Goal: Task Accomplishment & Management: Manage account settings

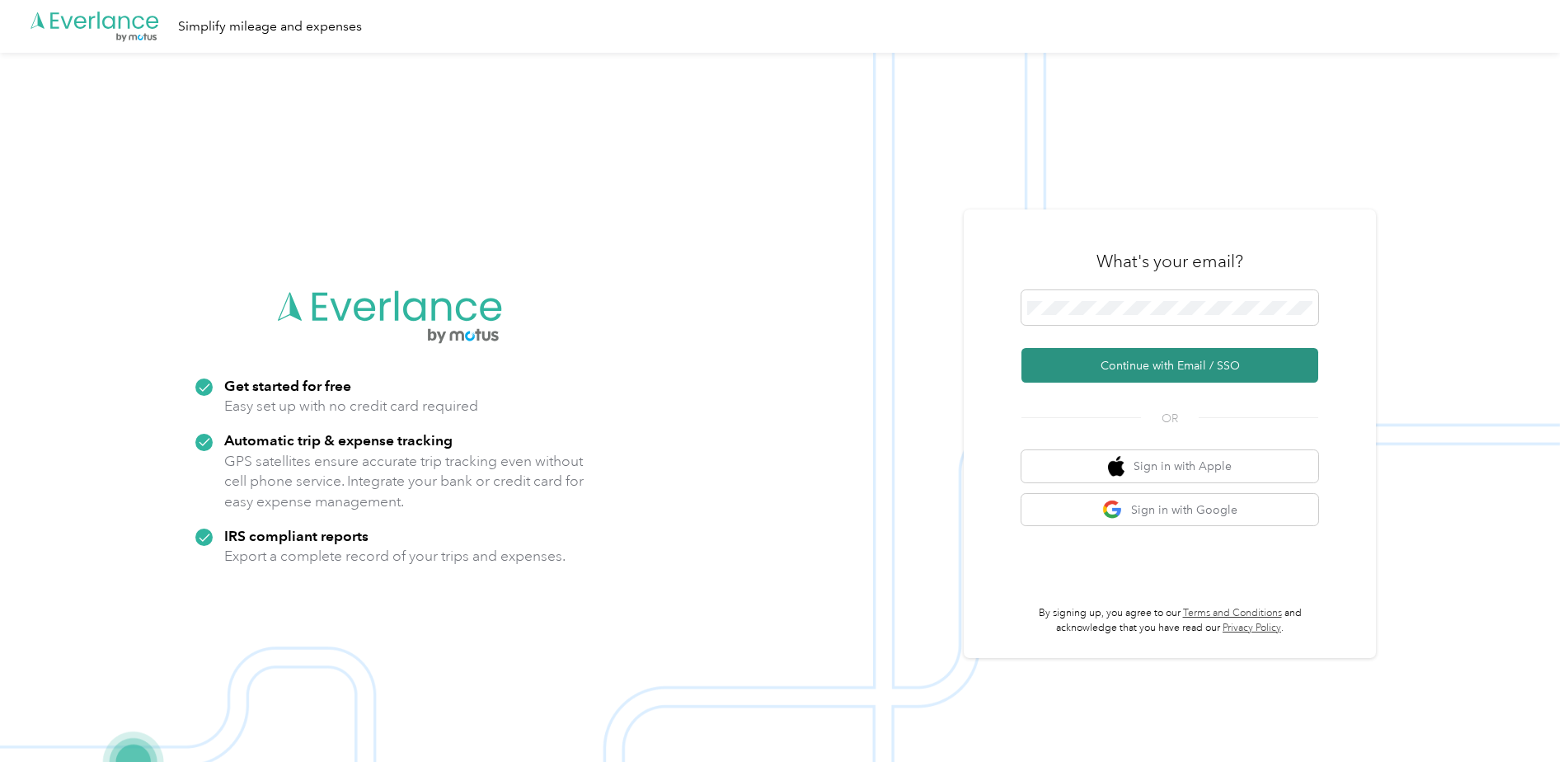
click at [1143, 357] on button "Continue with Email / SSO" at bounding box center [1170, 365] width 297 height 35
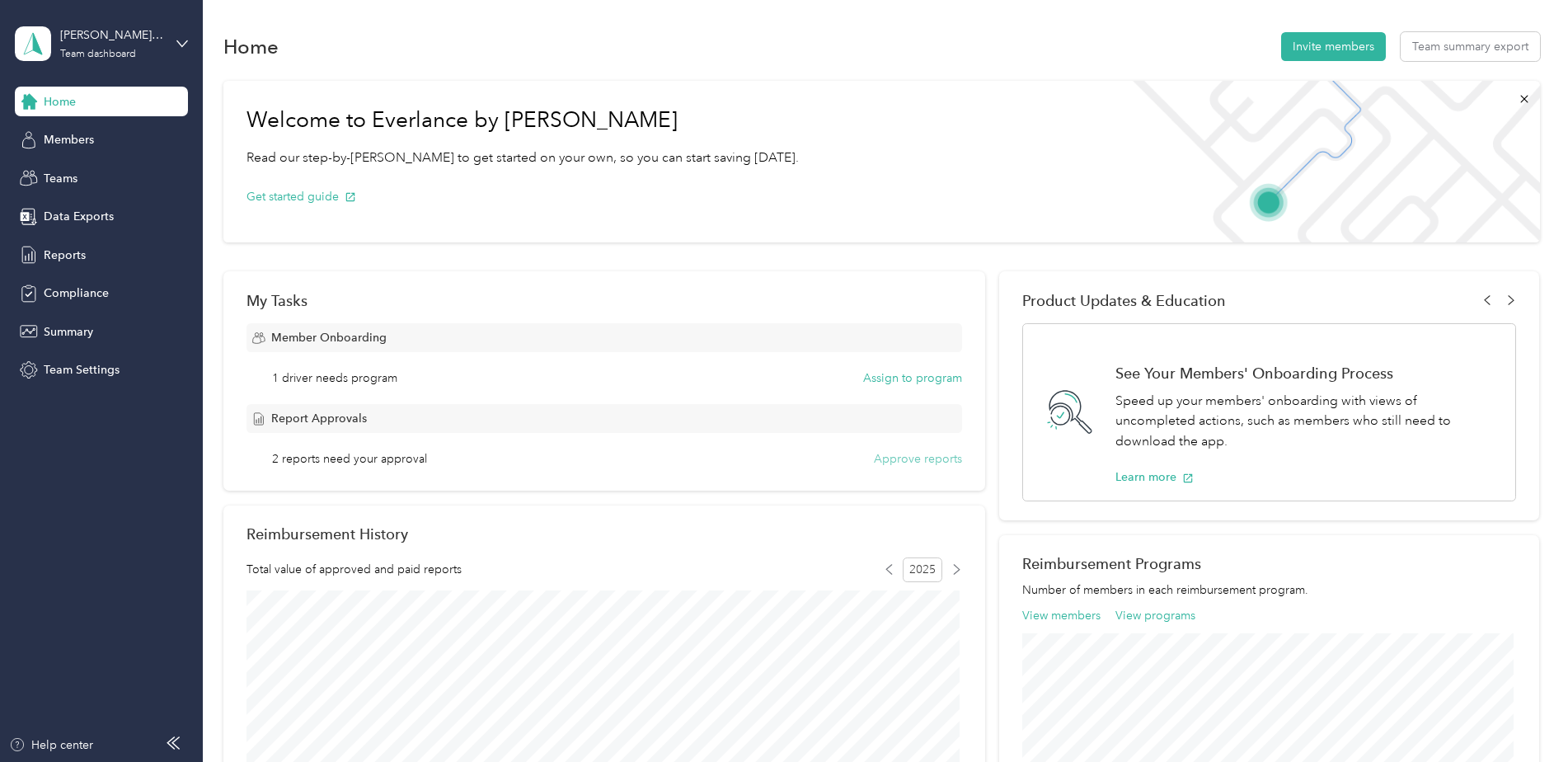
click at [924, 461] on button "Approve reports" at bounding box center [918, 458] width 88 height 17
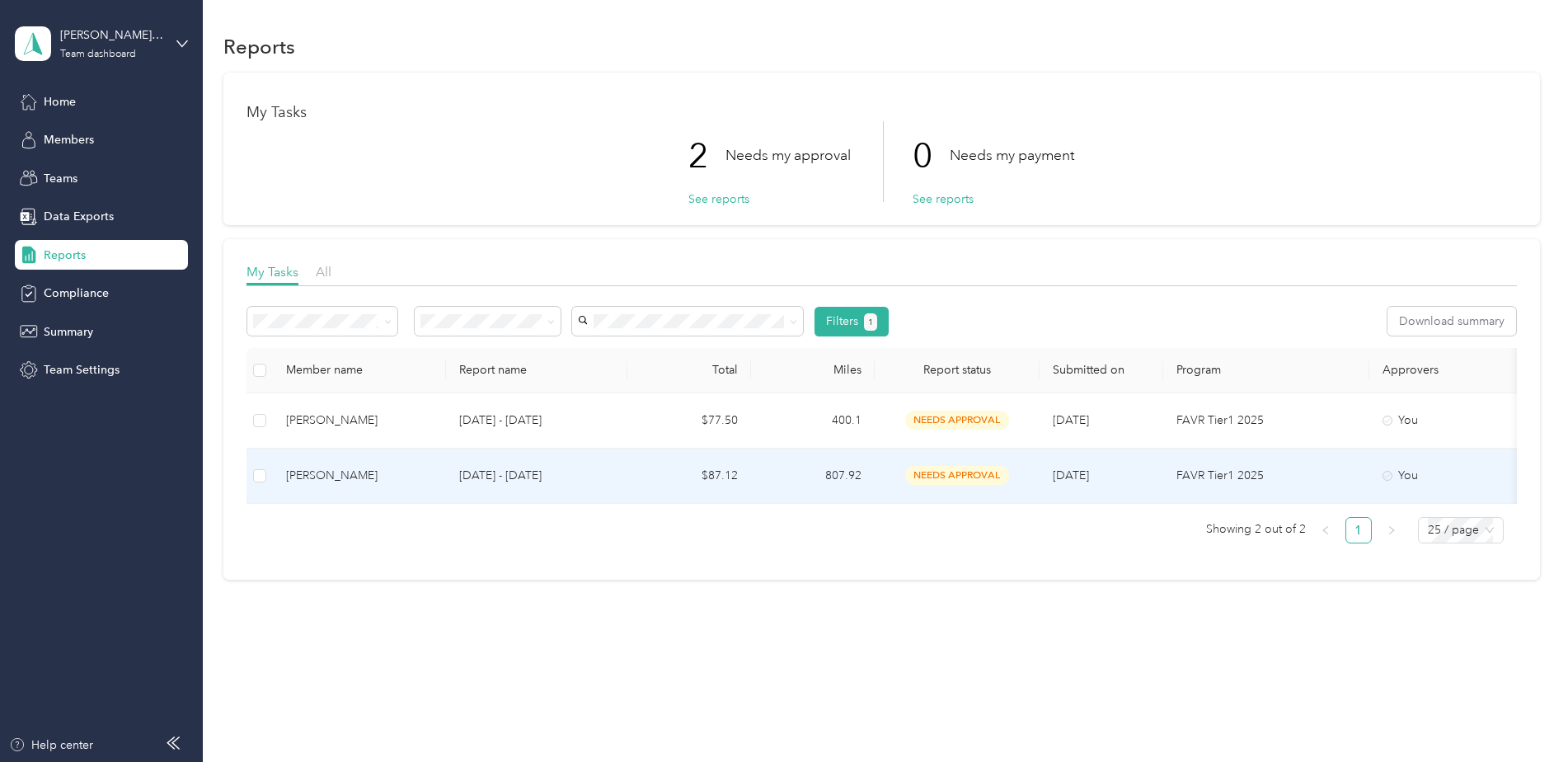
click at [1062, 478] on span "[DATE]" at bounding box center [1070, 476] width 37 height 14
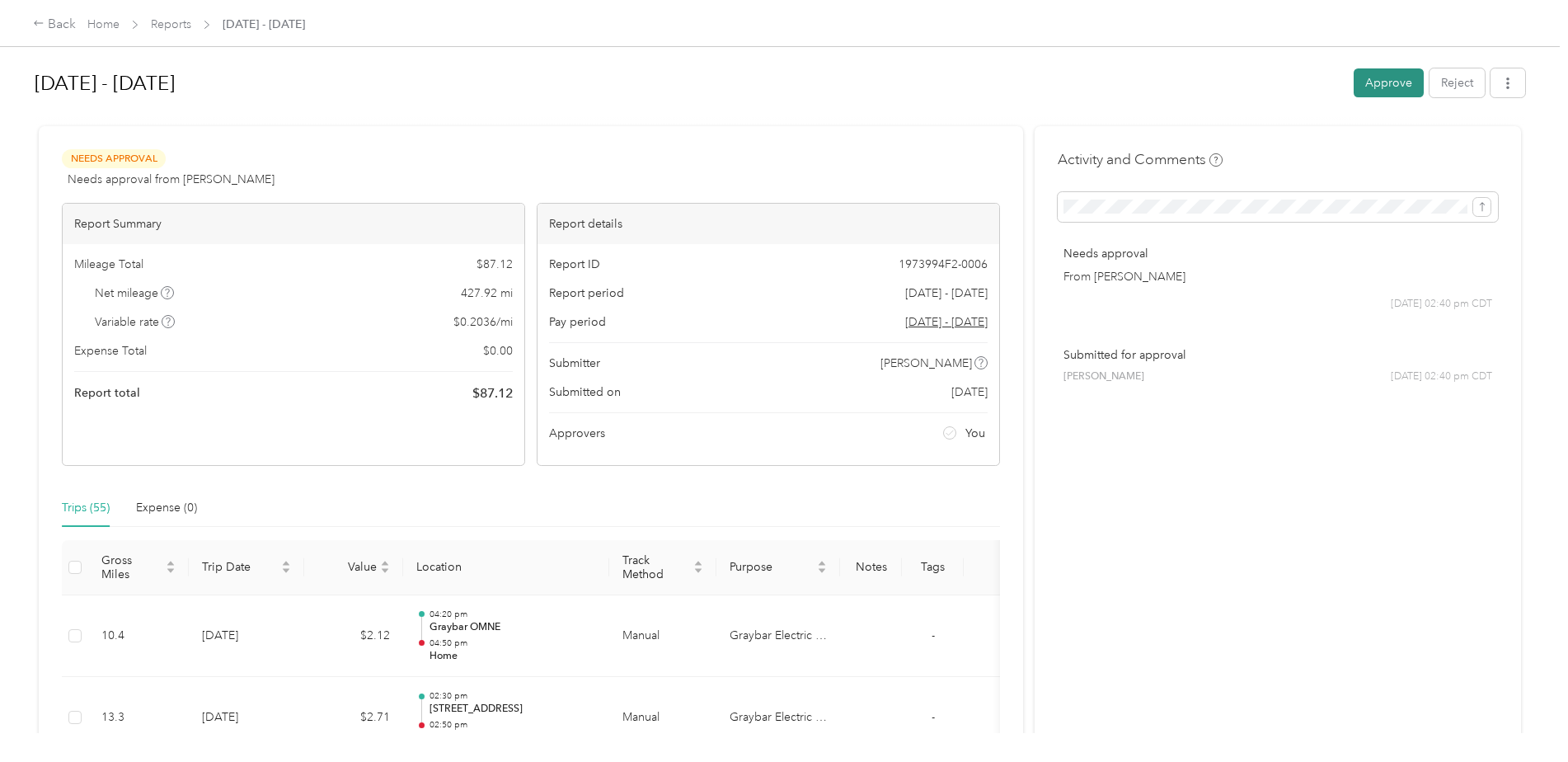
click at [1372, 82] on button "Approve" at bounding box center [1389, 82] width 71 height 29
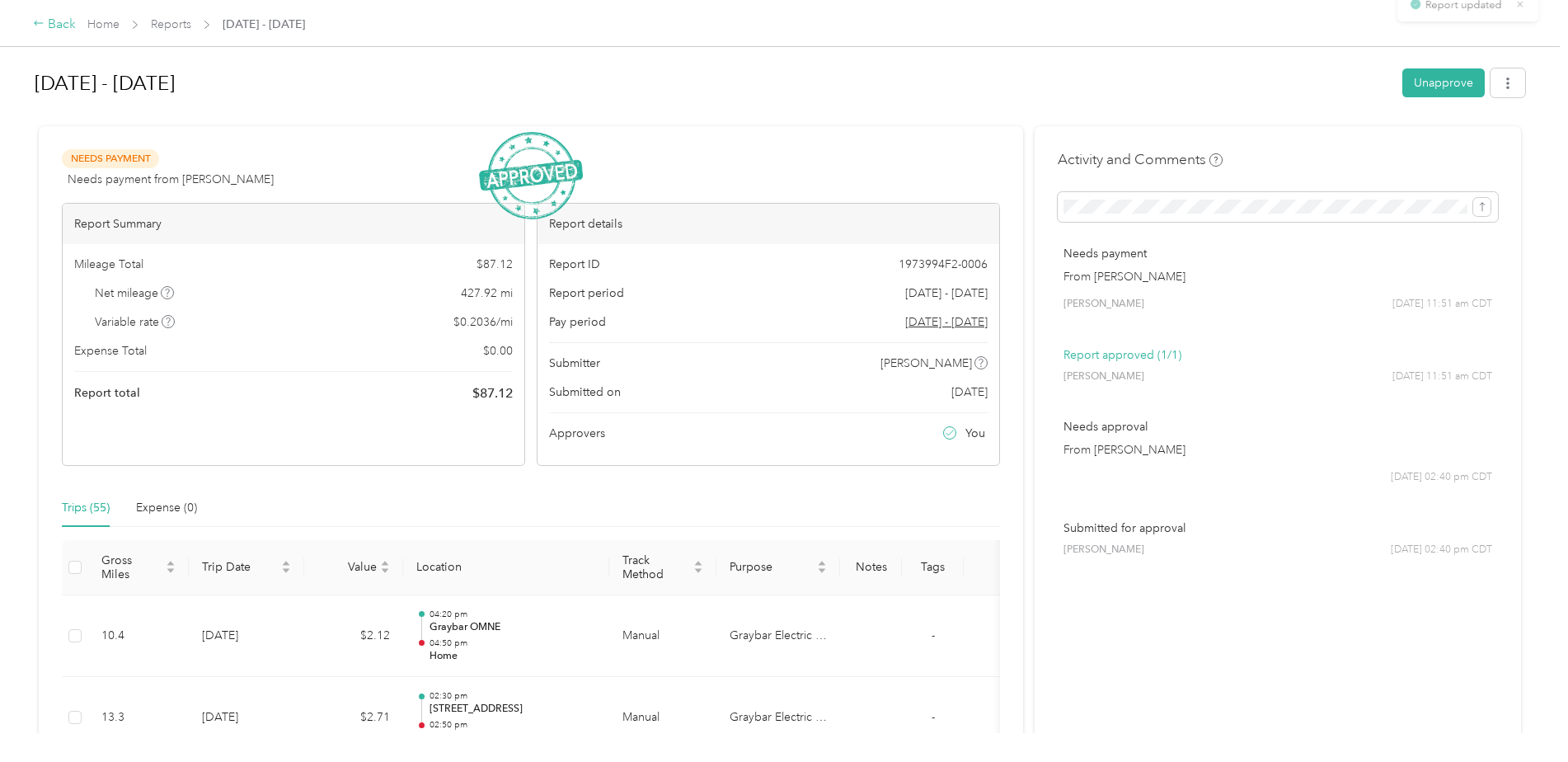
click at [56, 26] on div "Back" at bounding box center [54, 25] width 43 height 20
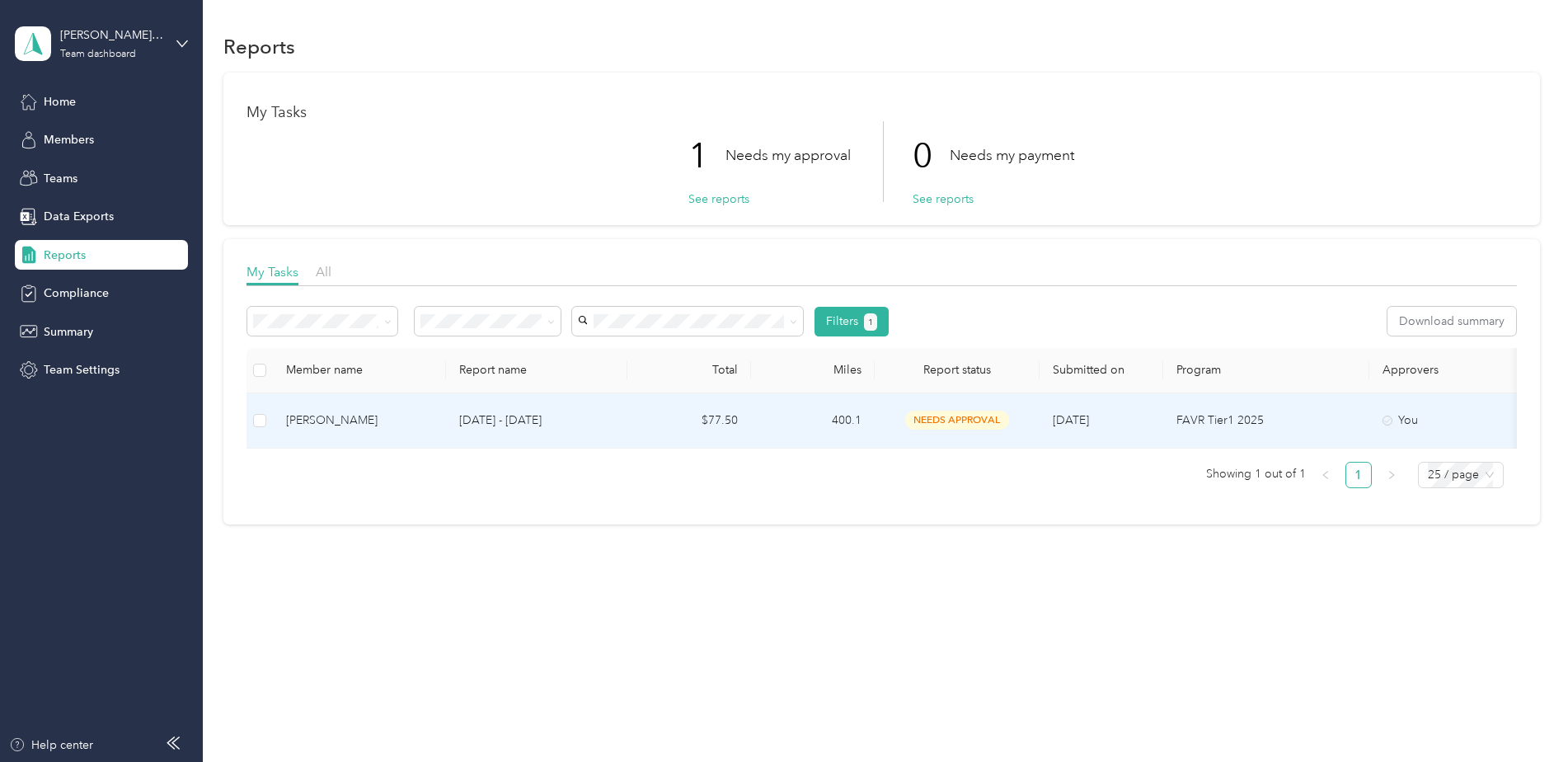
click at [494, 421] on p "[DATE] - [DATE]" at bounding box center [537, 420] width 155 height 18
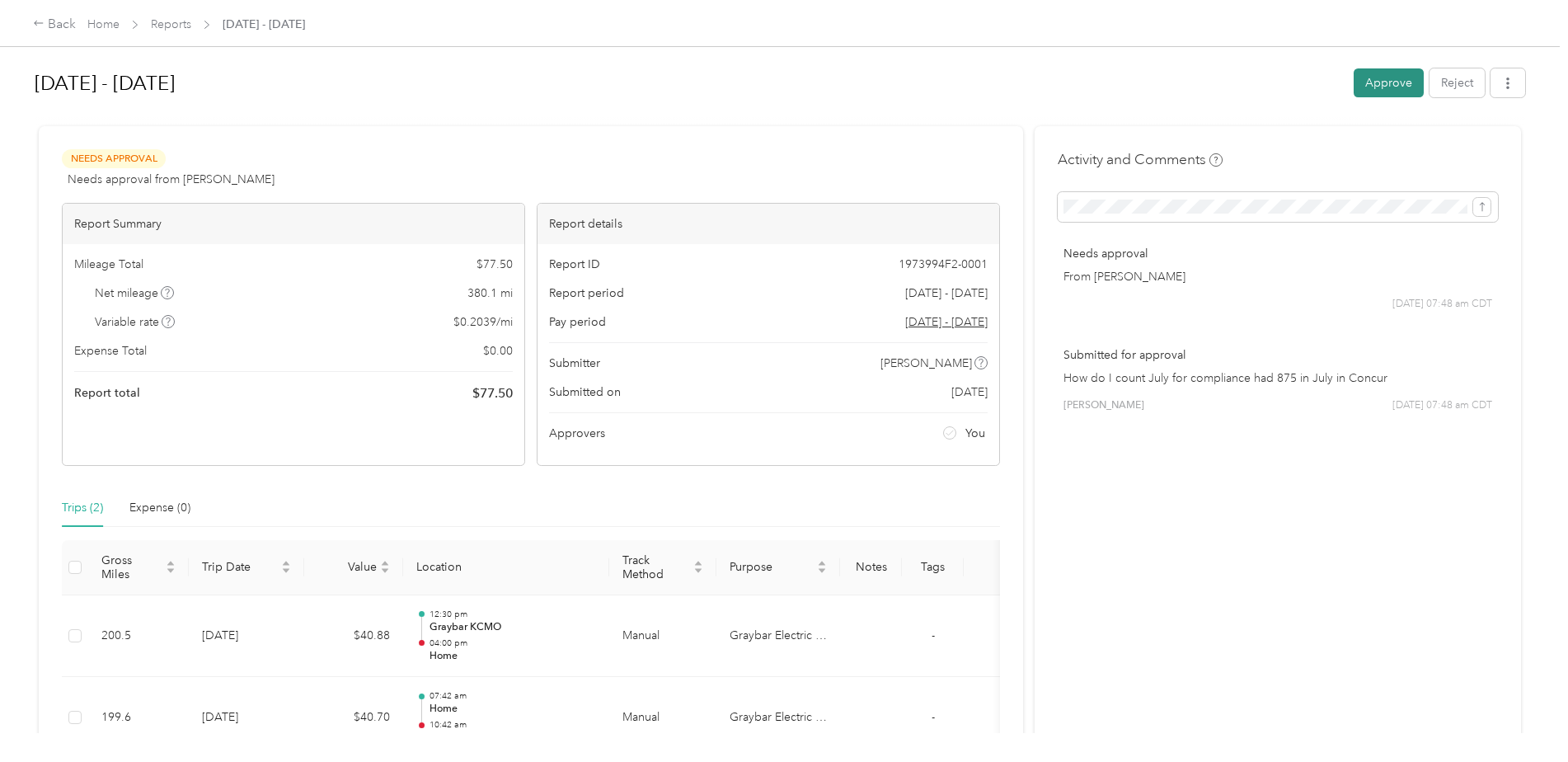
click at [1378, 83] on button "Approve" at bounding box center [1389, 82] width 71 height 29
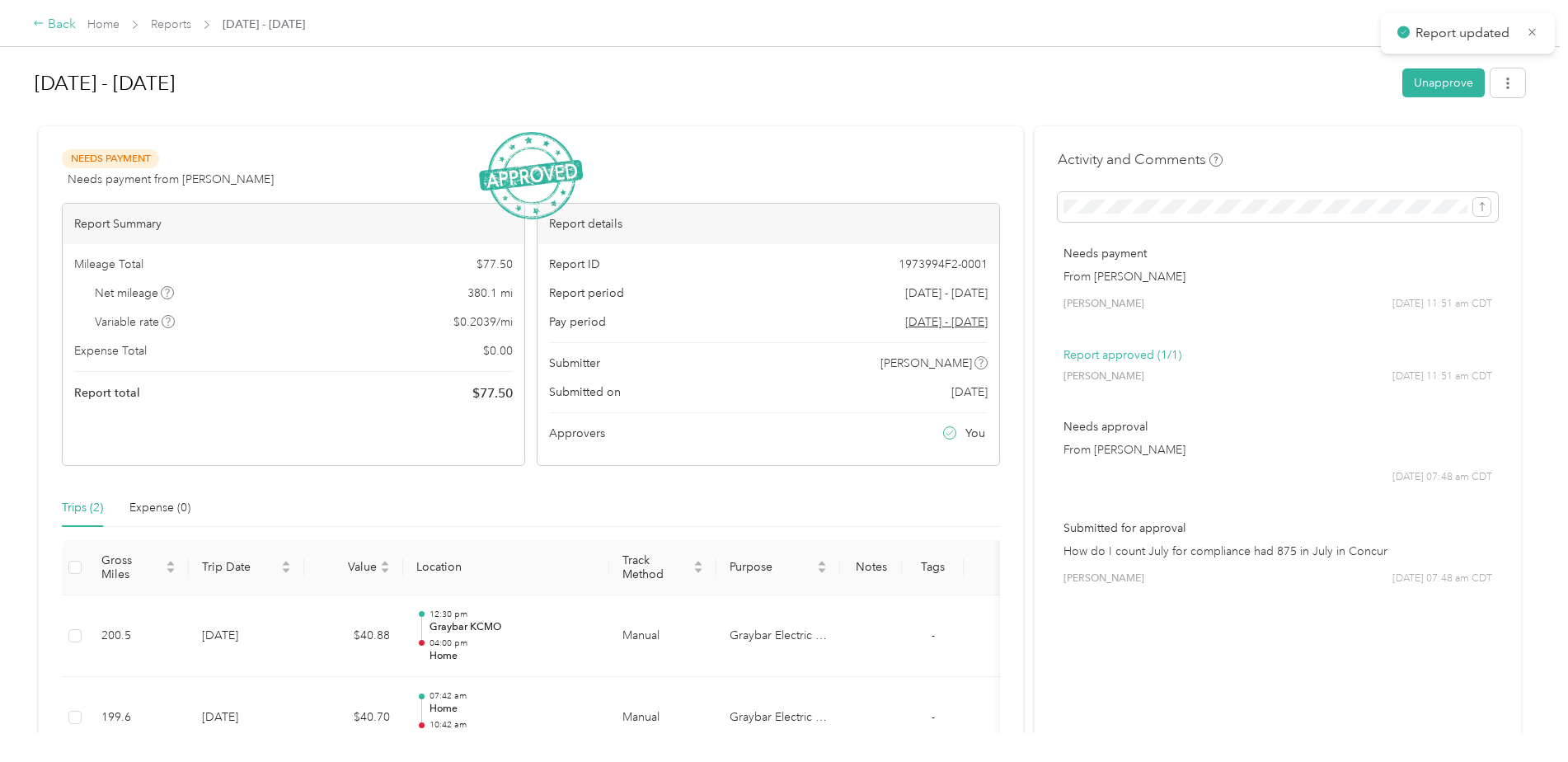
click at [60, 27] on div "Back" at bounding box center [54, 25] width 43 height 20
